Goal: Task Accomplishment & Management: Use online tool/utility

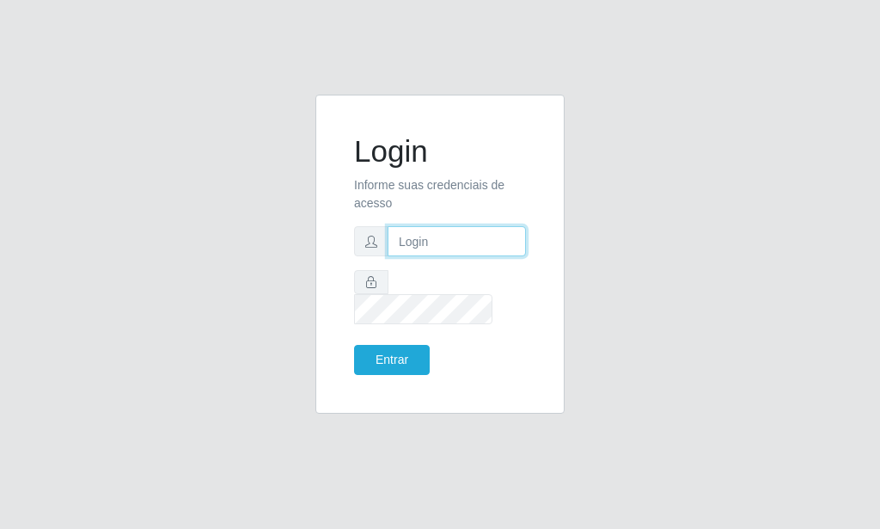
click at [498, 256] on input "text" at bounding box center [457, 241] width 138 height 30
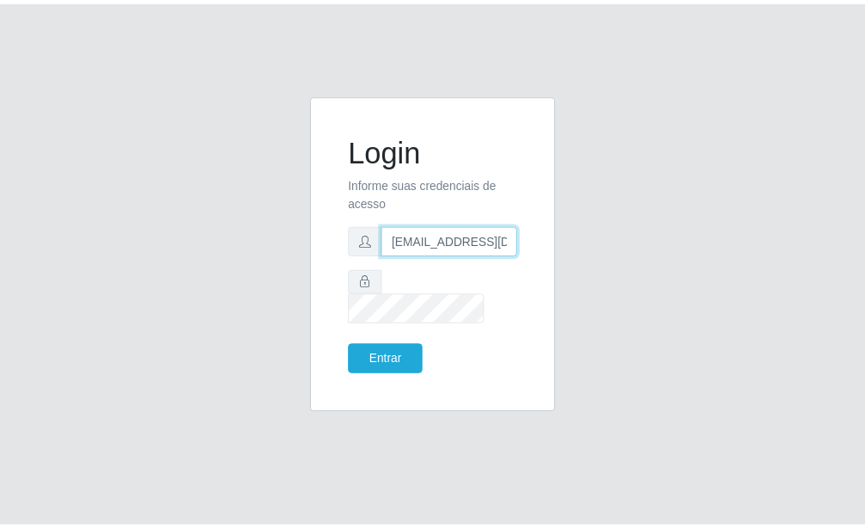
scroll to position [0, 2]
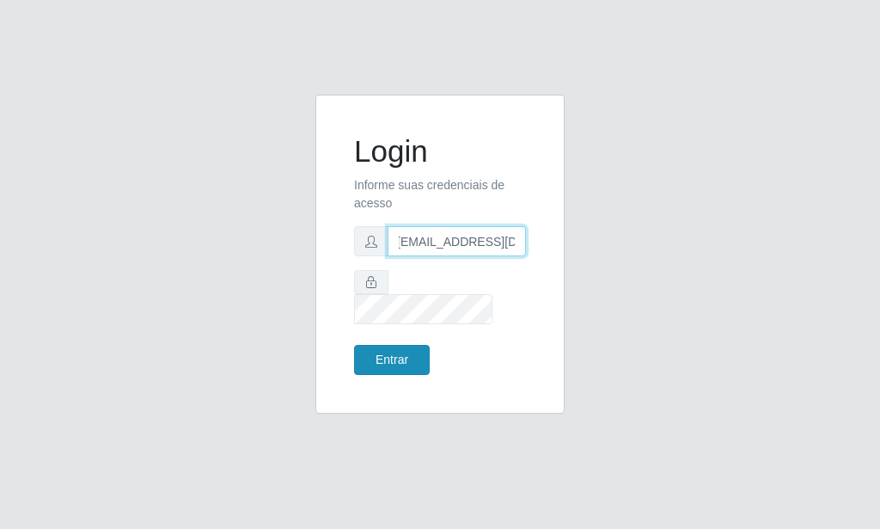
type input "[EMAIL_ADDRESS][DOMAIN_NAME]"
click at [399, 362] on button "Entrar" at bounding box center [392, 360] width 76 height 30
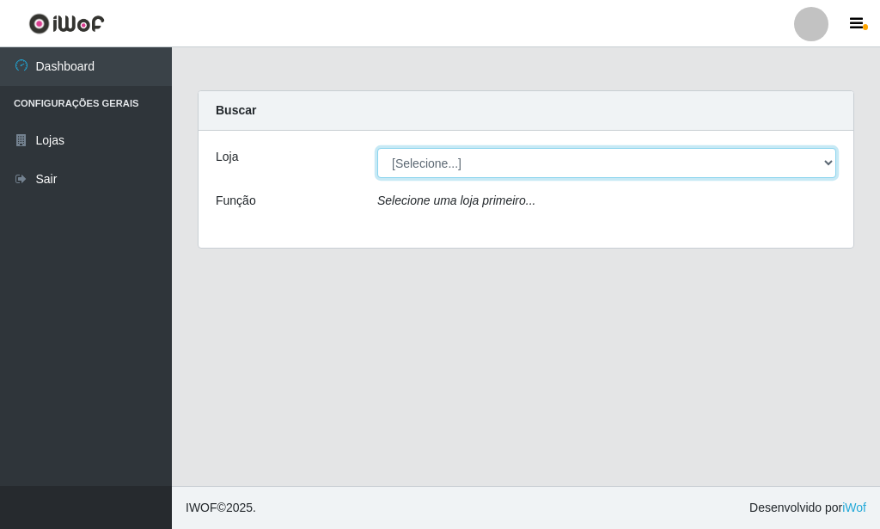
click at [377, 148] on select "[Selecione...] Rede Potiguar 6 - Extremoz" at bounding box center [606, 163] width 459 height 30
select select "80"
click option "Rede Potiguar 6 - Extremoz" at bounding box center [0, 0] width 0 height 0
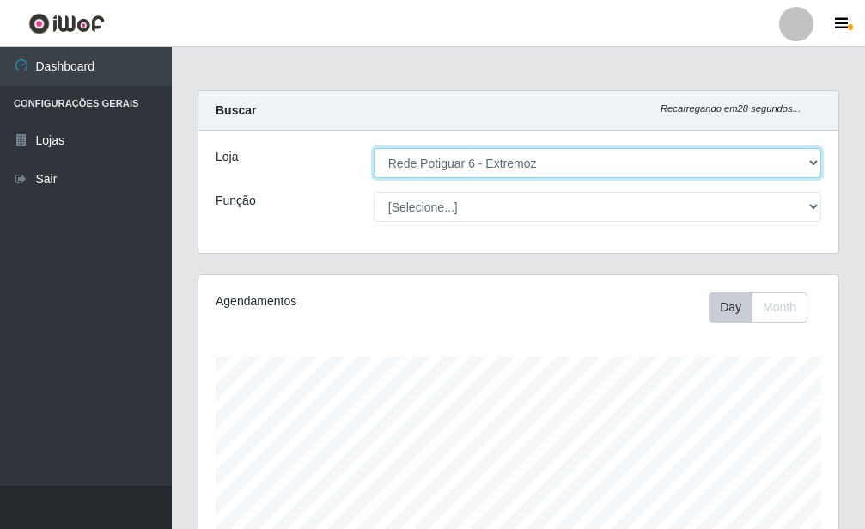
scroll to position [307, 0]
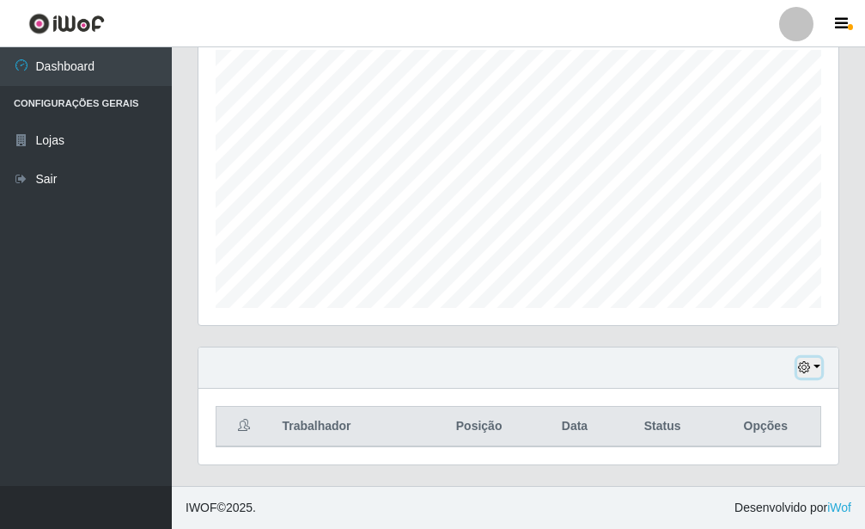
click at [818, 366] on button "button" at bounding box center [810, 368] width 24 height 20
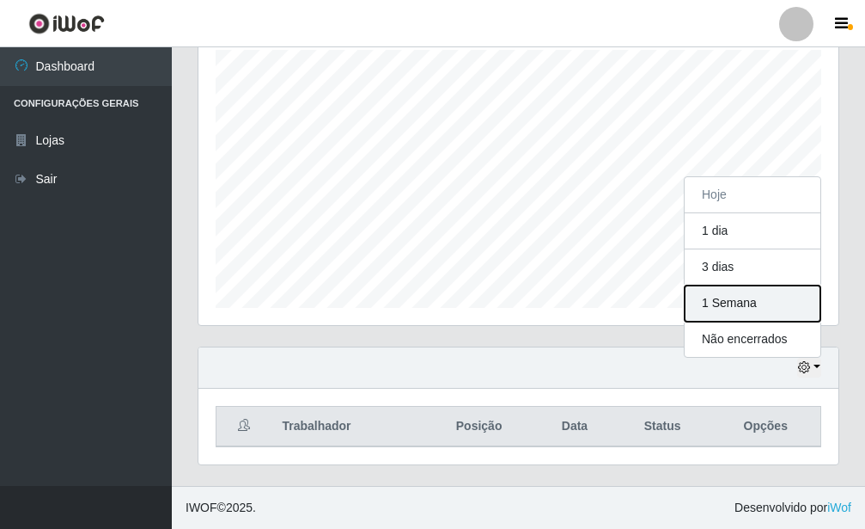
click at [761, 301] on button "1 Semana" at bounding box center [753, 303] width 136 height 36
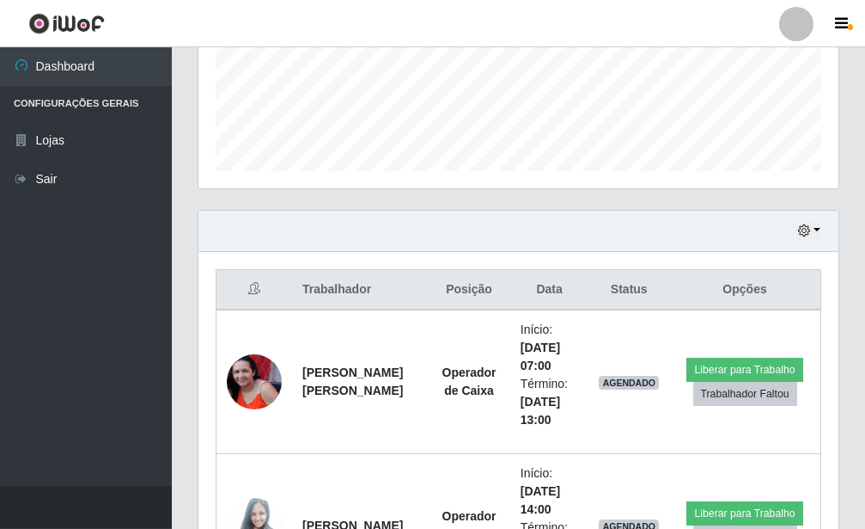
scroll to position [443, 0]
click at [819, 235] on button "button" at bounding box center [810, 232] width 24 height 20
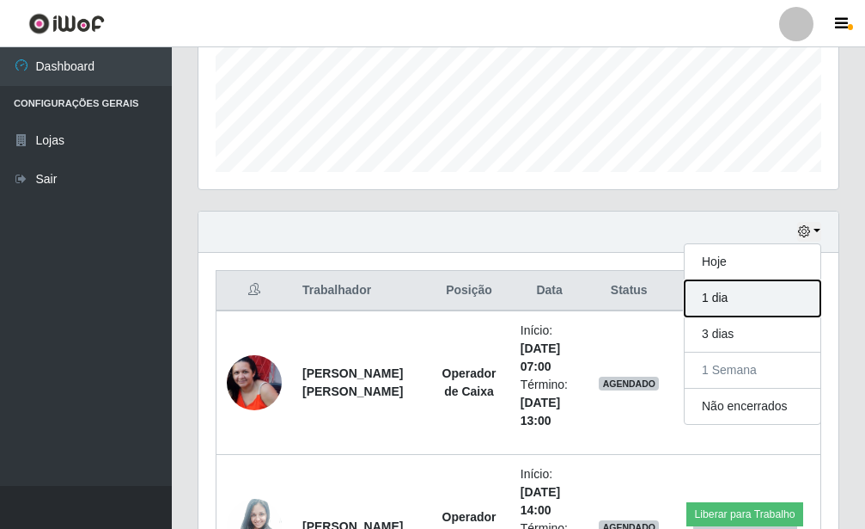
click at [771, 287] on button "1 dia" at bounding box center [753, 298] width 136 height 36
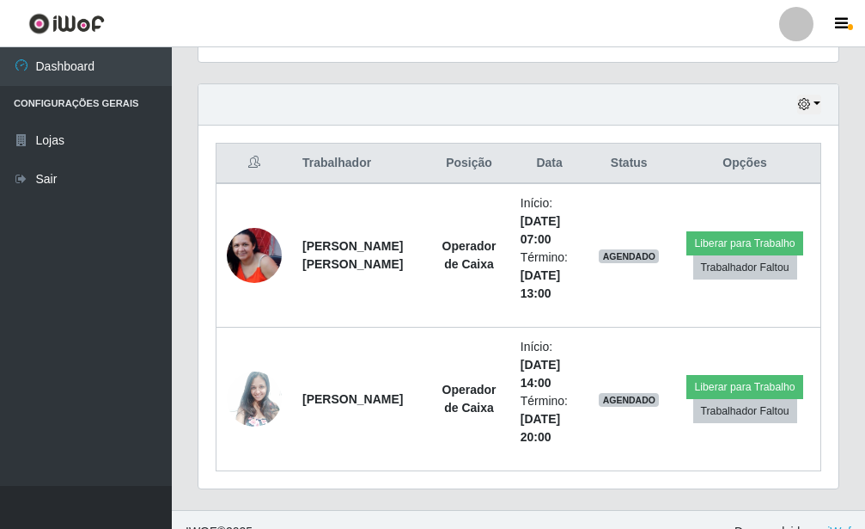
scroll to position [594, 0]
